Goal: Transaction & Acquisition: Purchase product/service

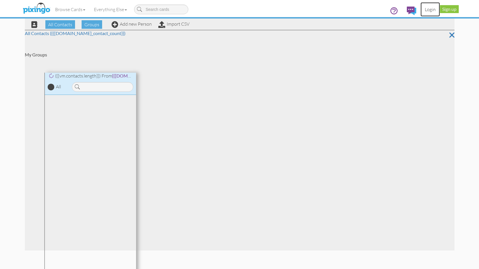
click at [429, 10] on link "Login" at bounding box center [429, 9] width 19 height 14
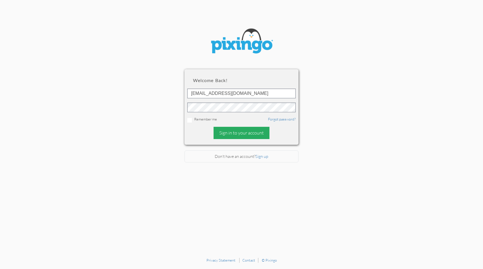
click at [248, 134] on div "Sign in to your account" at bounding box center [242, 133] width 56 height 12
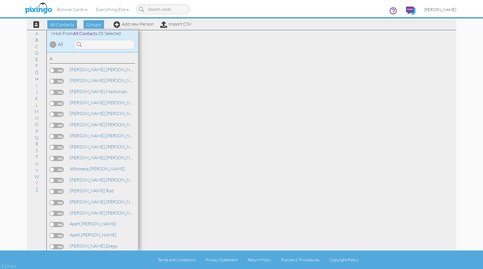
click at [442, 11] on span "[PERSON_NAME]" at bounding box center [440, 9] width 32 height 5
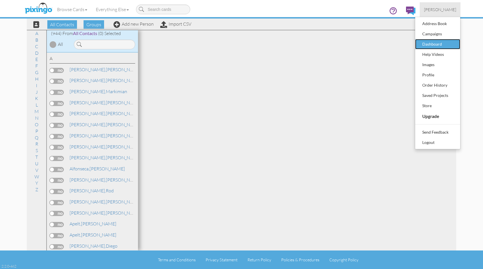
click at [438, 45] on div "Dashboard" at bounding box center [438, 44] width 34 height 9
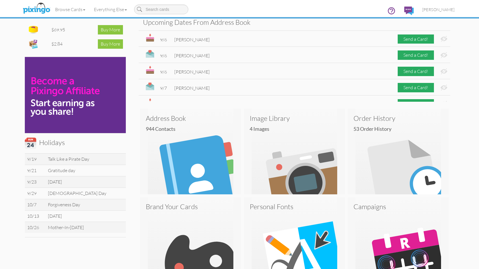
scroll to position [86, 0]
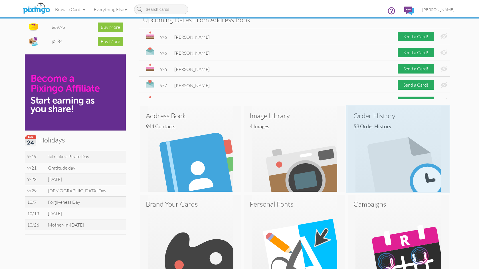
click at [395, 151] on img at bounding box center [398, 149] width 101 height 86
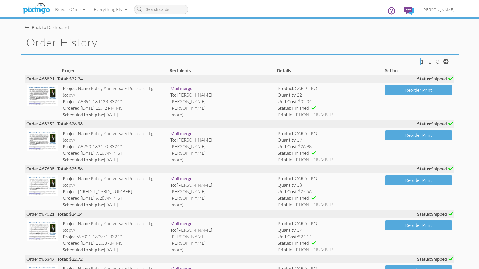
click at [45, 27] on div "Back to Dashboard" at bounding box center [47, 27] width 44 height 7
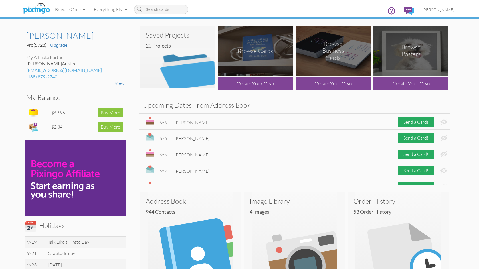
click at [173, 62] on img at bounding box center [177, 57] width 75 height 63
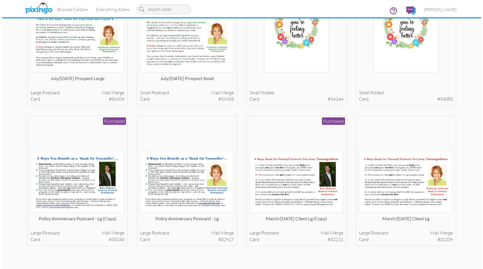
scroll to position [522, 0]
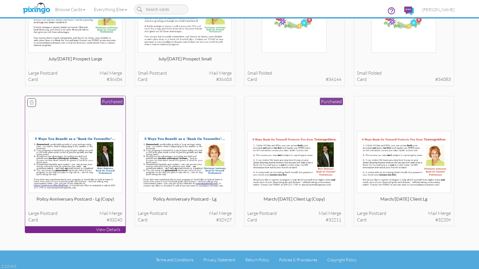
click at [74, 156] on img at bounding box center [75, 162] width 94 height 62
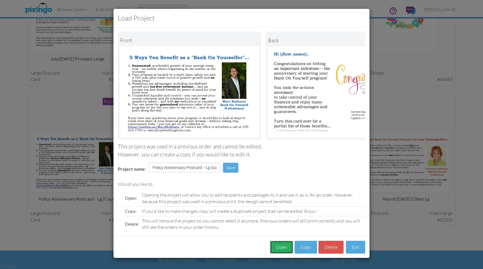
click at [275, 250] on button "Open" at bounding box center [281, 247] width 23 height 13
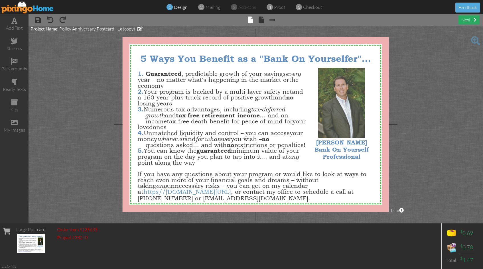
click at [466, 20] on div "next" at bounding box center [468, 19] width 21 height 9
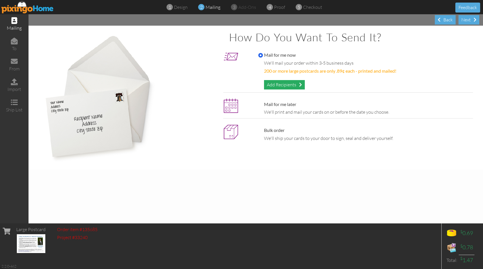
click at [288, 85] on div "Add Recipients" at bounding box center [284, 84] width 41 height 9
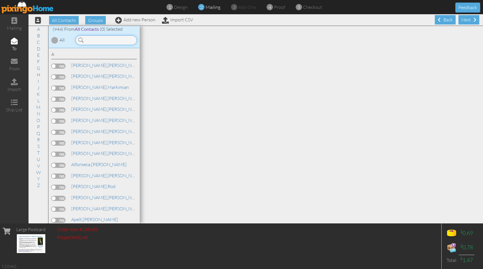
click at [90, 42] on input at bounding box center [106, 40] width 61 height 10
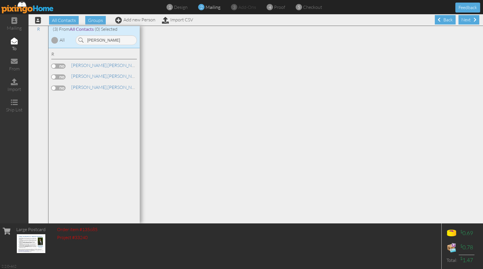
click at [52, 76] on label at bounding box center [58, 76] width 14 height 5
click at [0, 0] on input "checkbox" at bounding box center [0, 0] width 0 height 0
click at [52, 88] on label at bounding box center [58, 88] width 14 height 5
click at [0, 0] on input "checkbox" at bounding box center [0, 0] width 0 height 0
click at [103, 40] on input "[PERSON_NAME]" at bounding box center [106, 40] width 61 height 10
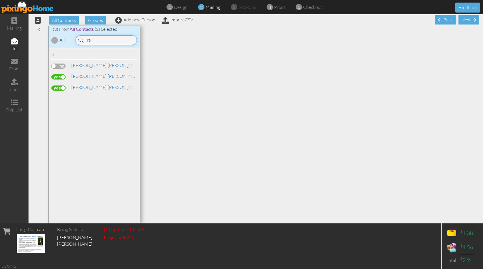
type input "r"
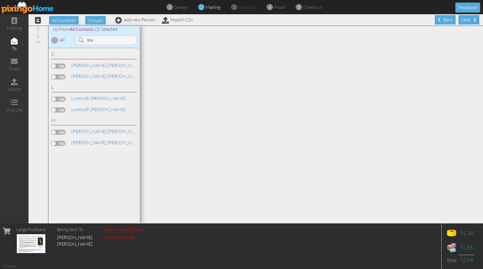
click at [54, 99] on label at bounding box center [58, 99] width 14 height 5
click at [0, 0] on input "checkbox" at bounding box center [0, 0] width 0 height 0
click at [52, 110] on label at bounding box center [58, 109] width 14 height 5
click at [0, 0] on input "checkbox" at bounding box center [0, 0] width 0 height 0
click at [96, 42] on input "lins" at bounding box center [106, 40] width 61 height 10
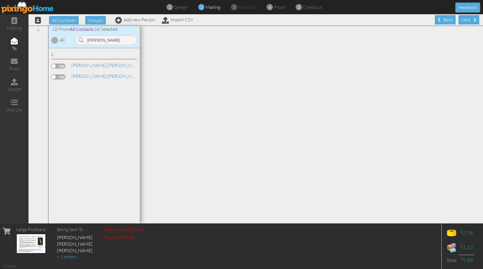
click at [52, 66] on label at bounding box center [58, 66] width 14 height 5
click at [0, 0] on input "checkbox" at bounding box center [0, 0] width 0 height 0
click at [96, 40] on input "[PERSON_NAME]" at bounding box center [106, 40] width 61 height 10
type input "l"
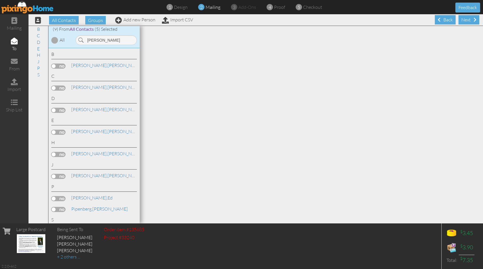
click at [52, 209] on label at bounding box center [58, 209] width 14 height 5
click at [0, 0] on input "checkbox" at bounding box center [0, 0] width 0 height 0
click at [54, 66] on label at bounding box center [58, 66] width 14 height 5
click at [0, 0] on input "checkbox" at bounding box center [0, 0] width 0 height 0
click at [103, 41] on input "[PERSON_NAME]" at bounding box center [106, 40] width 61 height 10
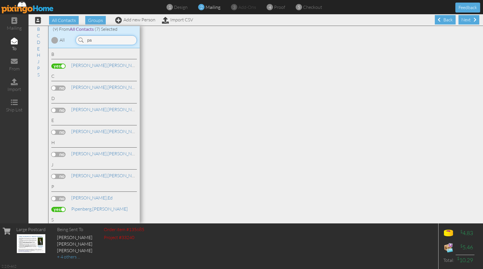
type input "p"
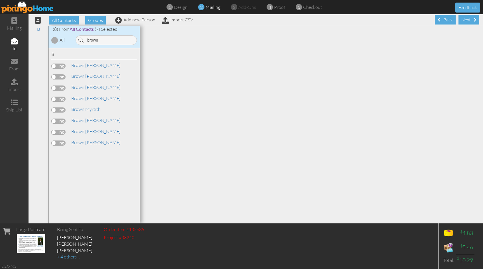
click at [54, 132] on label at bounding box center [58, 132] width 14 height 5
click at [0, 0] on input "checkbox" at bounding box center [0, 0] width 0 height 0
click at [52, 88] on label at bounding box center [58, 88] width 14 height 5
click at [0, 0] on input "checkbox" at bounding box center [0, 0] width 0 height 0
click at [104, 39] on input "brown" at bounding box center [106, 40] width 61 height 10
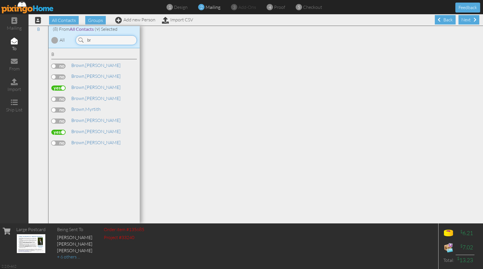
type input "b"
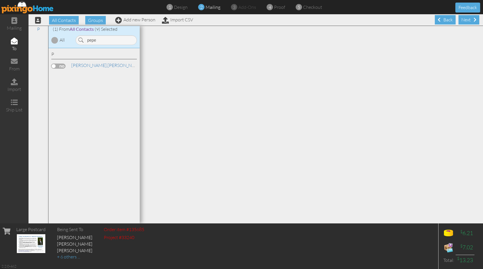
click at [54, 66] on label at bounding box center [58, 66] width 14 height 5
click at [0, 0] on input "checkbox" at bounding box center [0, 0] width 0 height 0
click at [106, 41] on input "pepe" at bounding box center [106, 40] width 61 height 10
type input "p"
click at [54, 66] on label at bounding box center [58, 66] width 14 height 5
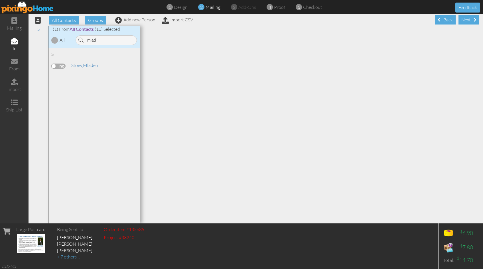
click at [0, 0] on input "checkbox" at bounding box center [0, 0] width 0 height 0
click at [103, 40] on input "mlad" at bounding box center [106, 40] width 61 height 10
type input "m"
click at [51, 87] on label at bounding box center [58, 88] width 14 height 5
click at [0, 0] on input "checkbox" at bounding box center [0, 0] width 0 height 0
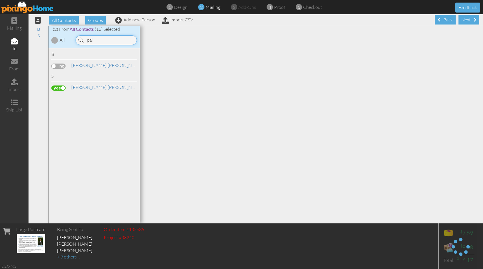
click at [110, 39] on input "pai" at bounding box center [106, 40] width 61 height 10
type input "p"
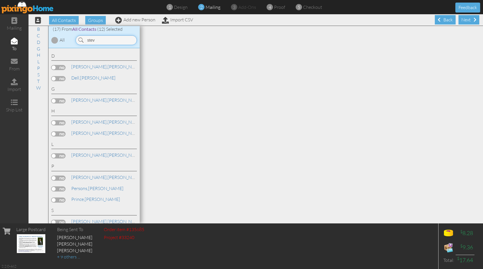
scroll to position [57, 0]
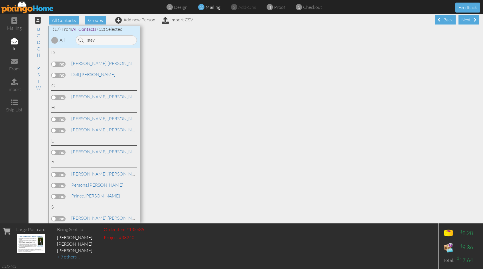
click at [54, 119] on label at bounding box center [58, 119] width 14 height 5
click at [0, 0] on input "checkbox" at bounding box center [0, 0] width 0 height 0
click at [108, 39] on input "stev" at bounding box center [106, 40] width 61 height 10
type input "s"
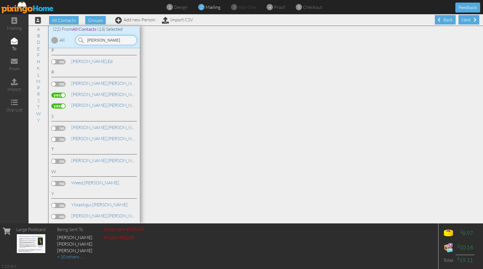
scroll to position [0, 0]
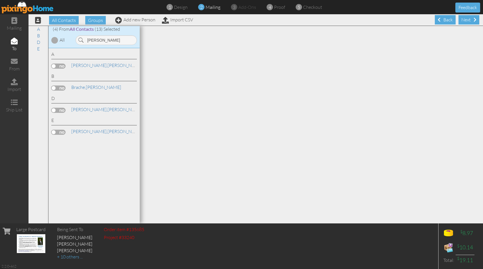
click at [53, 89] on label at bounding box center [58, 88] width 14 height 5
click at [0, 0] on input "checkbox" at bounding box center [0, 0] width 0 height 0
click at [103, 40] on input "[PERSON_NAME]" at bounding box center [106, 40] width 61 height 10
type input "e"
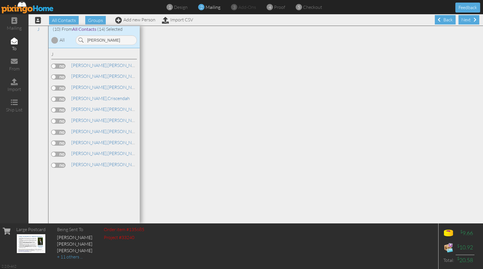
click at [53, 77] on label at bounding box center [58, 76] width 14 height 5
click at [0, 0] on input "checkbox" at bounding box center [0, 0] width 0 height 0
click at [101, 39] on input "[PERSON_NAME]" at bounding box center [106, 40] width 61 height 10
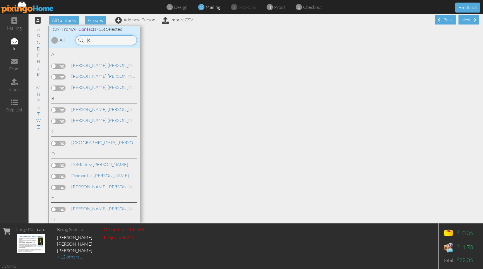
type input "j"
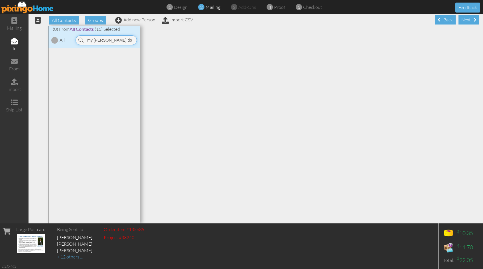
click at [94, 40] on input "my [PERSON_NAME] do" at bounding box center [106, 40] width 61 height 10
click at [53, 66] on label at bounding box center [58, 66] width 14 height 5
click at [0, 0] on input "checkbox" at bounding box center [0, 0] width 0 height 0
click at [111, 40] on input "[PERSON_NAME] do" at bounding box center [106, 40] width 61 height 10
type input "d"
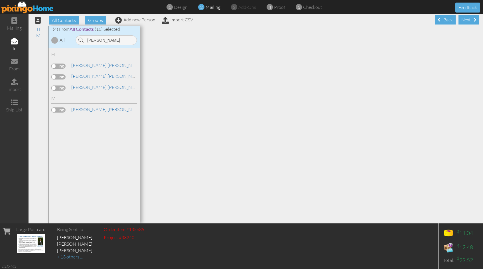
click at [52, 66] on label at bounding box center [58, 66] width 14 height 5
click at [0, 0] on input "checkbox" at bounding box center [0, 0] width 0 height 0
click at [110, 41] on input "[PERSON_NAME]" at bounding box center [106, 40] width 61 height 10
type input "h"
click at [53, 66] on label at bounding box center [58, 66] width 14 height 5
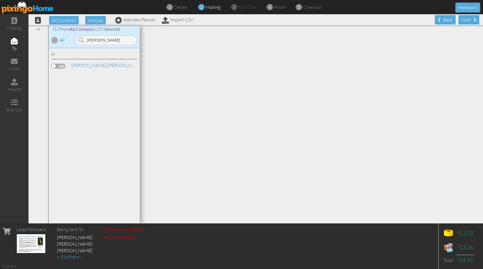
click at [0, 0] on input "checkbox" at bounding box center [0, 0] width 0 height 0
click at [109, 42] on input "[PERSON_NAME]" at bounding box center [106, 40] width 61 height 10
type input "p"
click at [54, 66] on label at bounding box center [58, 66] width 14 height 5
click at [0, 0] on input "checkbox" at bounding box center [0, 0] width 0 height 0
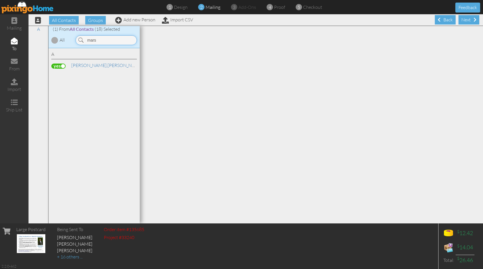
click at [107, 41] on input "mars" at bounding box center [106, 40] width 61 height 10
type input "m"
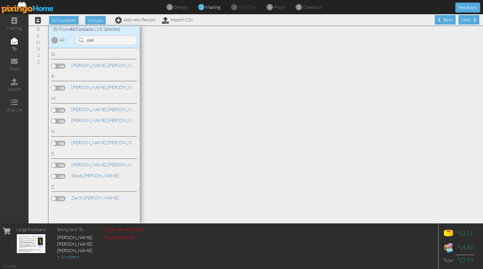
click at [52, 109] on label at bounding box center [58, 110] width 14 height 5
click at [0, 0] on input "checkbox" at bounding box center [0, 0] width 0 height 0
click at [108, 41] on input "patr" at bounding box center [106, 40] width 61 height 10
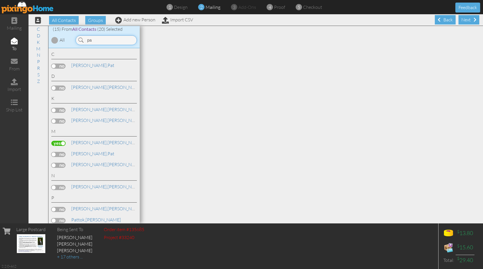
type input "p"
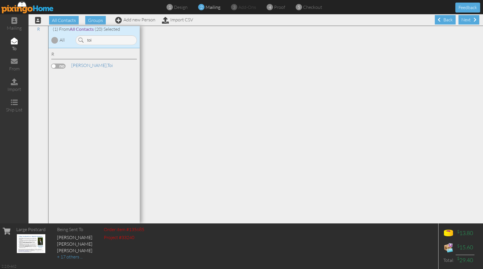
click at [54, 66] on label at bounding box center [58, 66] width 14 height 5
click at [0, 0] on input "checkbox" at bounding box center [0, 0] width 0 height 0
click at [95, 41] on input "toi" at bounding box center [106, 40] width 61 height 10
type input "t"
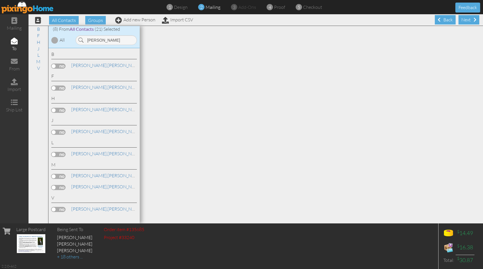
click at [54, 210] on label at bounding box center [58, 209] width 14 height 5
click at [0, 0] on input "checkbox" at bounding box center [0, 0] width 0 height 0
click at [111, 41] on input "[PERSON_NAME]" at bounding box center [106, 40] width 61 height 10
type input "c"
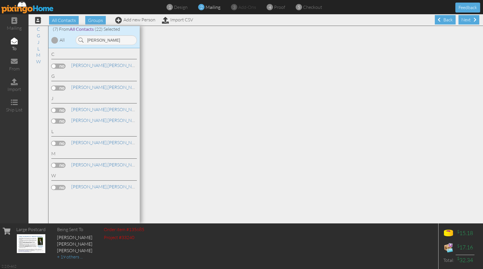
click at [54, 144] on label at bounding box center [58, 143] width 14 height 5
click at [0, 0] on input "checkbox" at bounding box center [0, 0] width 0 height 0
click at [102, 40] on input "[PERSON_NAME]" at bounding box center [106, 40] width 61 height 10
type input "j"
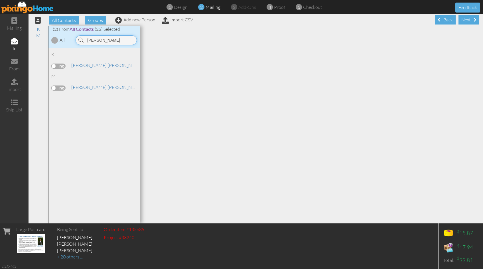
type input "[PERSON_NAME]"
click at [55, 88] on label at bounding box center [58, 88] width 14 height 5
click at [0, 0] on input "checkbox" at bounding box center [0, 0] width 0 height 0
click at [463, 20] on div "Next" at bounding box center [468, 19] width 21 height 9
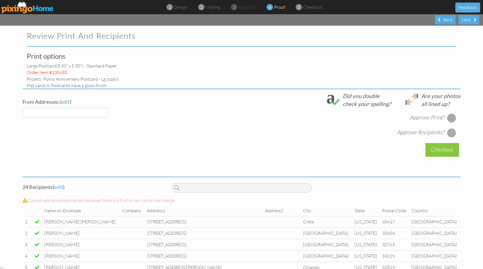
select select "object:45365"
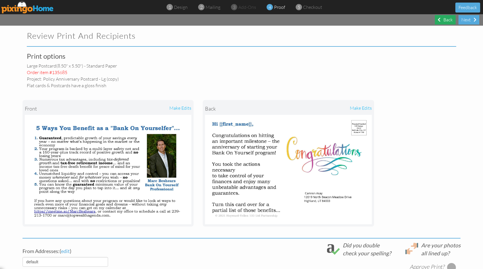
click at [445, 19] on div "Back" at bounding box center [445, 19] width 21 height 9
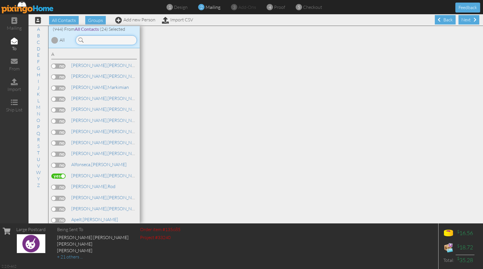
click at [96, 41] on input at bounding box center [106, 40] width 61 height 10
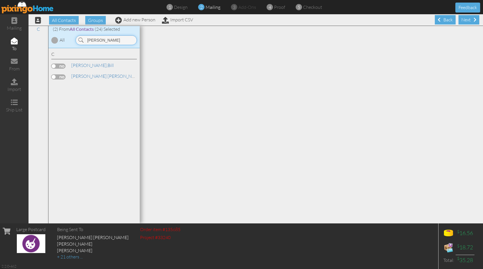
type input "[PERSON_NAME]"
click at [54, 76] on label at bounding box center [58, 76] width 14 height 5
click at [0, 0] on input "checkbox" at bounding box center [0, 0] width 0 height 0
click at [463, 21] on div "Next" at bounding box center [468, 19] width 21 height 9
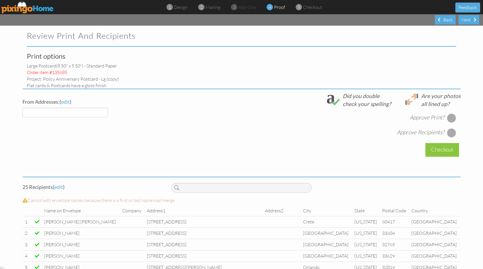
select select "object:47515"
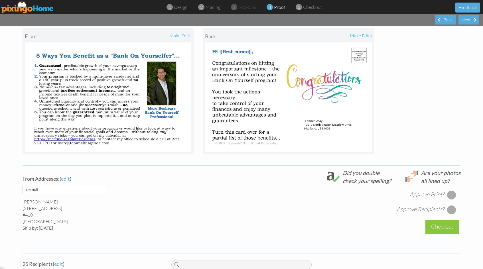
scroll to position [86, 0]
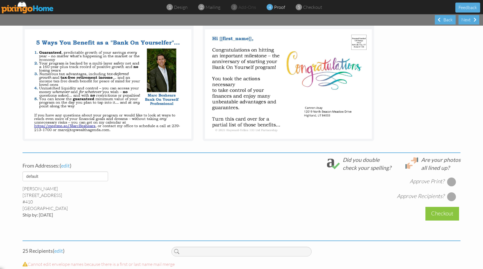
click at [450, 182] on div at bounding box center [451, 181] width 9 height 9
click at [449, 197] on div at bounding box center [451, 196] width 9 height 9
click at [441, 216] on div "Checkout" at bounding box center [442, 213] width 34 height 13
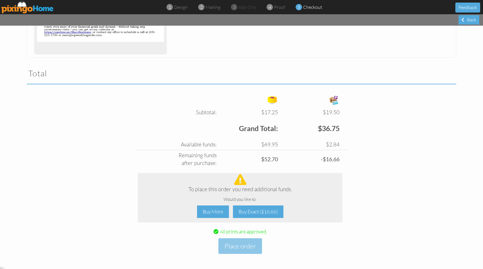
scroll to position [151, 0]
click at [207, 211] on div "Buy More" at bounding box center [213, 211] width 32 height 13
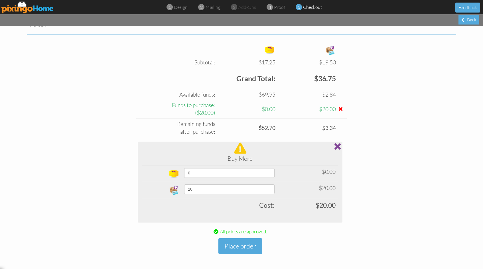
scroll to position [201, 0]
click at [238, 247] on button "Place order" at bounding box center [240, 246] width 44 height 16
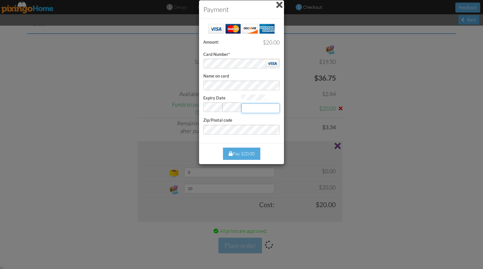
click at [253, 108] on input "Expiry Date" at bounding box center [260, 108] width 38 height 10
type input "441"
click at [106, 76] on div "Payment Success! Amount: $20.00 Card Number* Name on card Expiry Date Invalid m…" at bounding box center [241, 134] width 483 height 269
click at [238, 151] on div "Pay $20.00" at bounding box center [241, 154] width 37 height 12
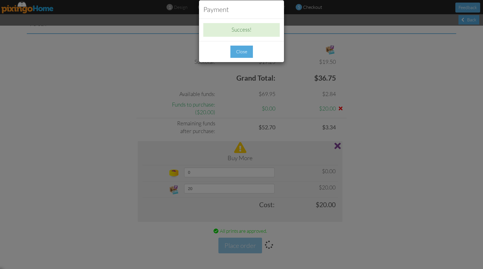
click at [241, 50] on div "Close" at bounding box center [241, 52] width 23 height 12
